Goal: Task Accomplishment & Management: Manage account settings

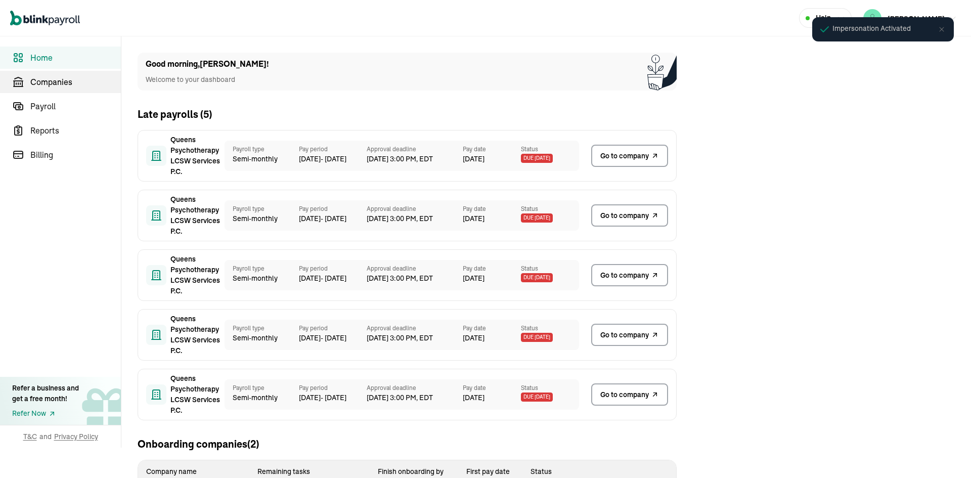
click at [89, 89] on link "Companies" at bounding box center [60, 82] width 121 height 22
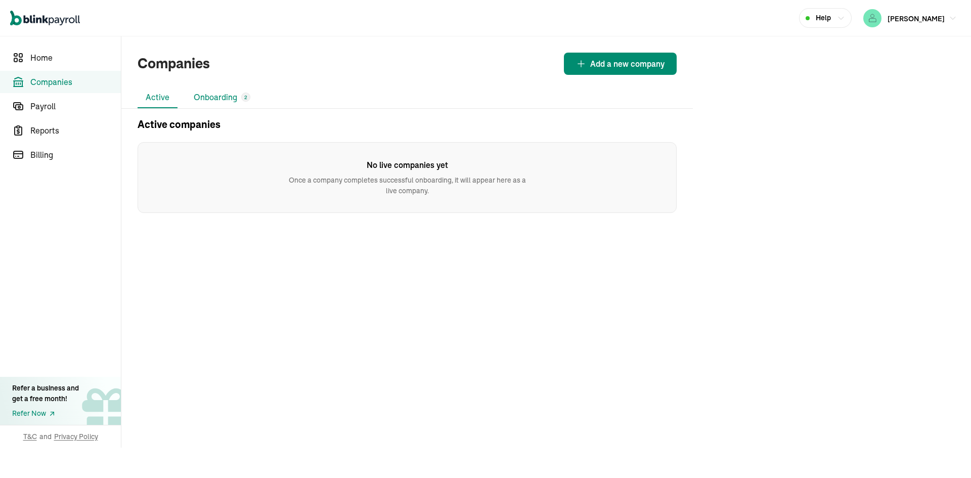
click at [208, 90] on li "Onboarding 2" at bounding box center [222, 97] width 73 height 21
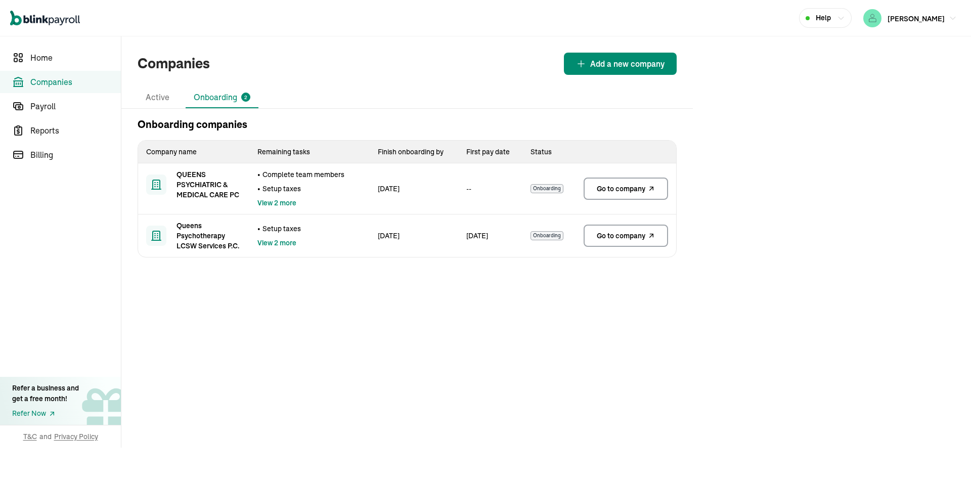
click at [616, 186] on span "Go to company" at bounding box center [621, 189] width 49 height 10
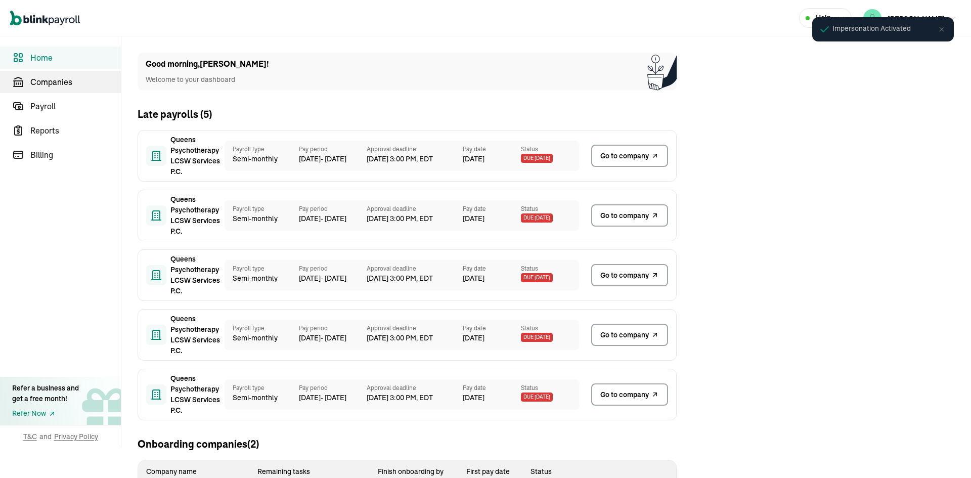
click at [89, 89] on link "Companies" at bounding box center [60, 82] width 121 height 22
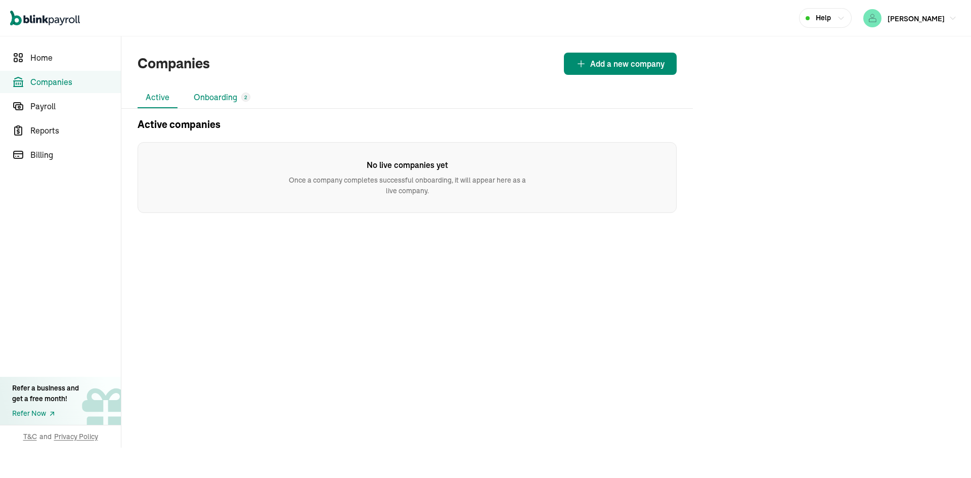
click at [208, 90] on li "Onboarding 2" at bounding box center [222, 97] width 73 height 21
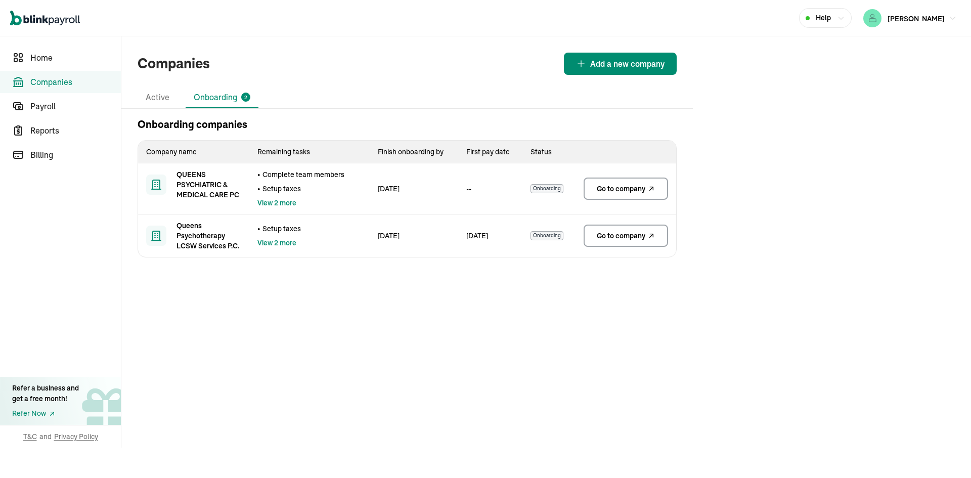
click at [616, 186] on span "Go to company" at bounding box center [621, 189] width 49 height 10
